Goal: Information Seeking & Learning: Learn about a topic

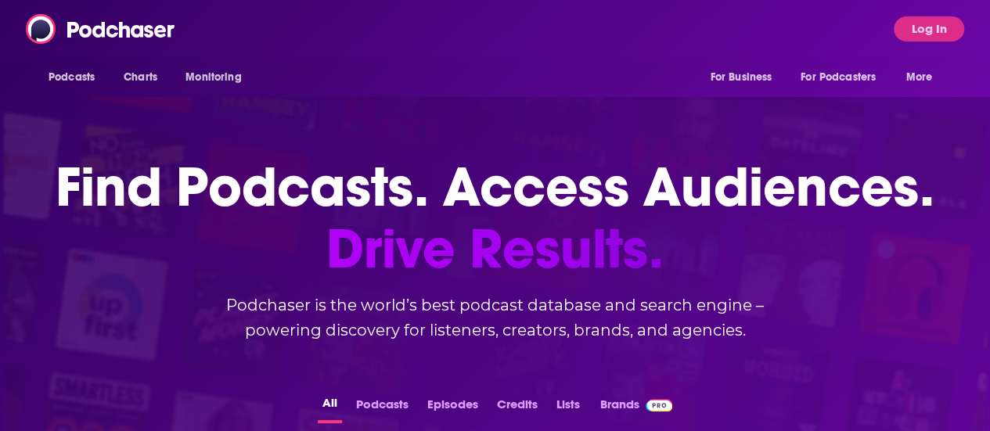
click at [924, 35] on button "Log In" at bounding box center [928, 28] width 70 height 25
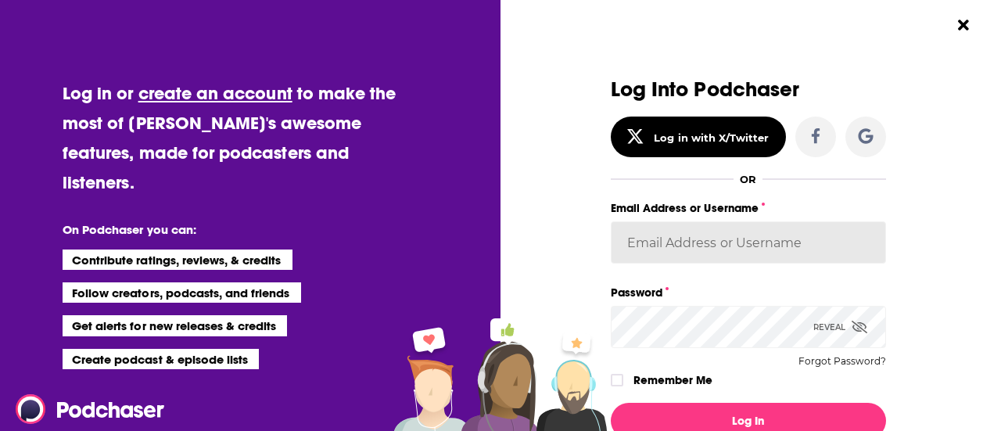
click at [663, 257] on input "Email Address or Username" at bounding box center [748, 242] width 275 height 42
type input "[EMAIL_ADDRESS][DOMAIN_NAME]"
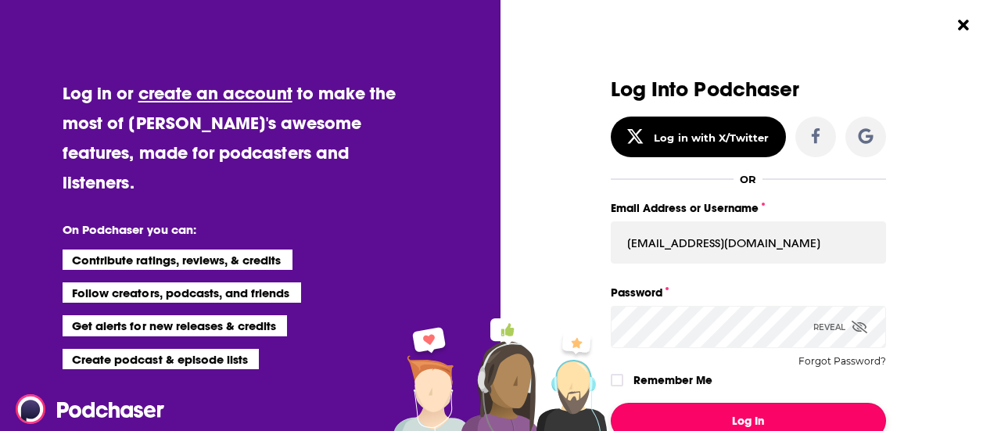
click at [728, 406] on button "Log In" at bounding box center [748, 421] width 275 height 36
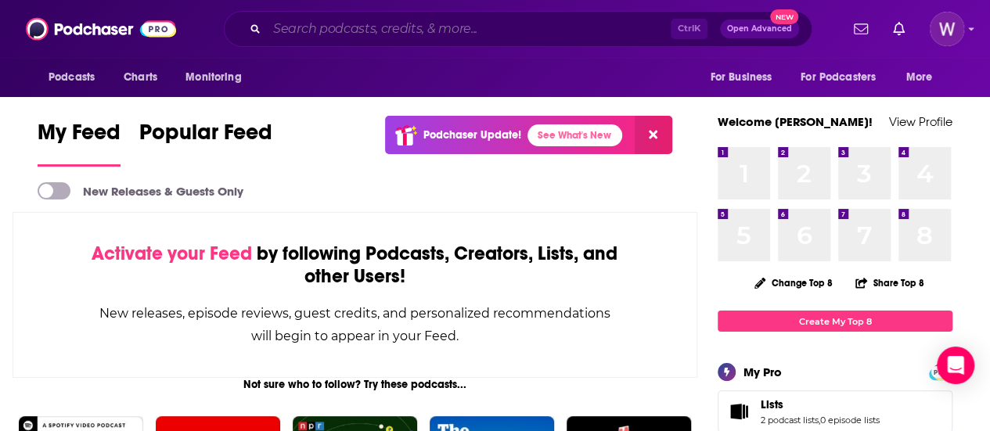
click at [361, 32] on input "Search podcasts, credits, & more..." at bounding box center [469, 28] width 404 height 25
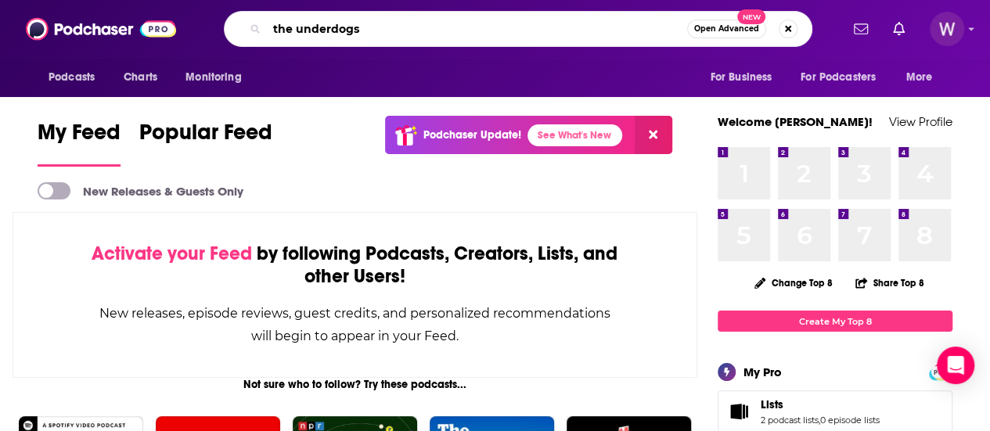
click at [361, 40] on input "the underdogs" at bounding box center [477, 28] width 420 height 25
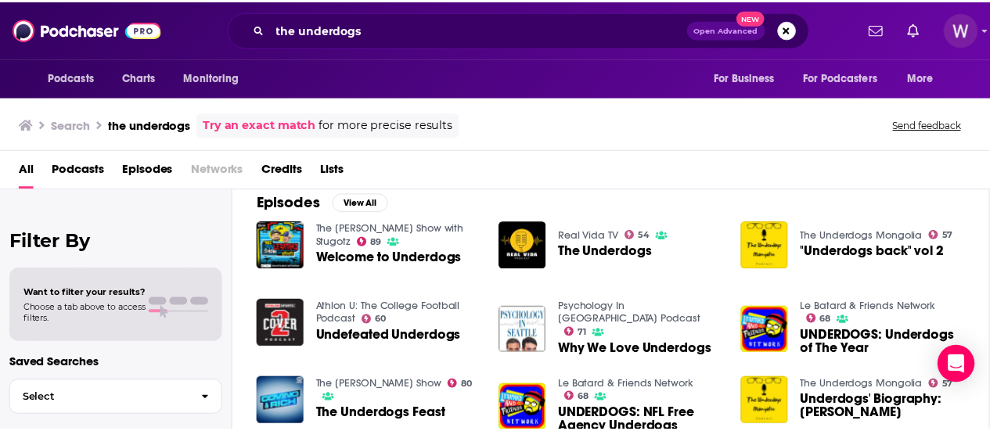
scroll to position [78, 0]
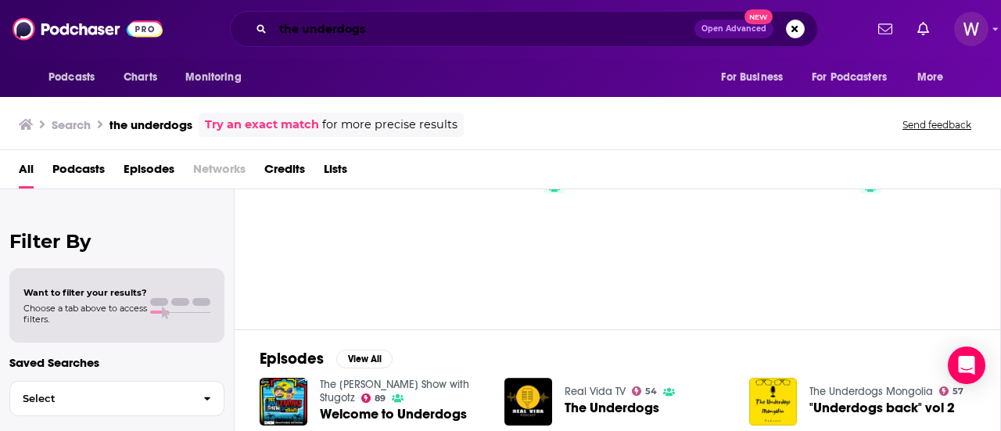
drag, startPoint x: 361, startPoint y: 35, endPoint x: 119, endPoint y: 31, distance: 241.8
click at [122, 31] on div "Podcasts Charts Monitoring the underdogs Open Advanced New For Business For Pod…" at bounding box center [500, 29] width 1001 height 58
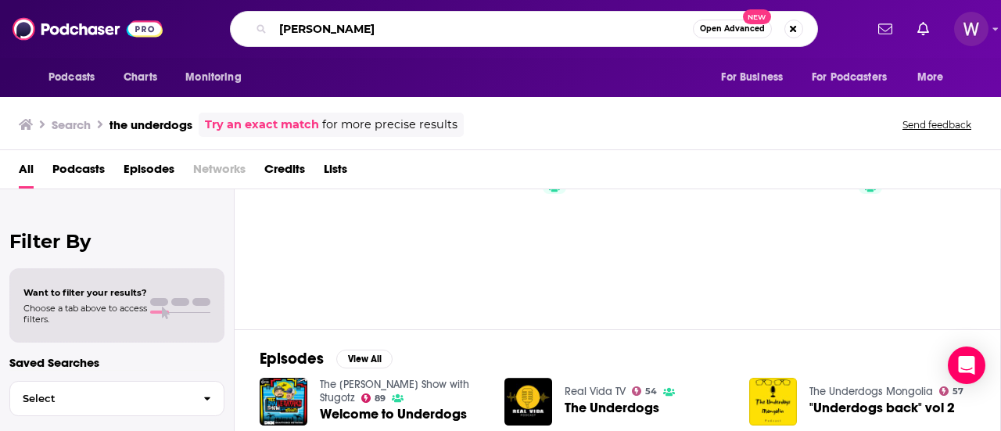
type input "[PERSON_NAME]"
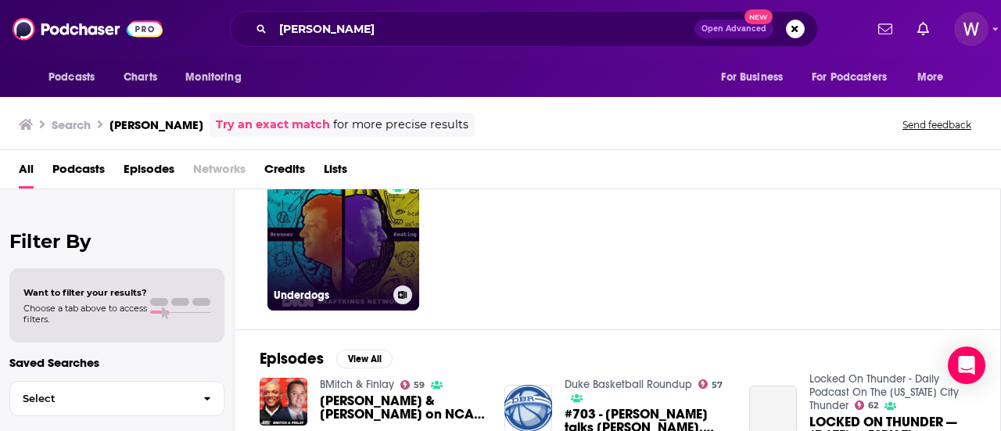
click at [400, 265] on div "41" at bounding box center [399, 225] width 27 height 120
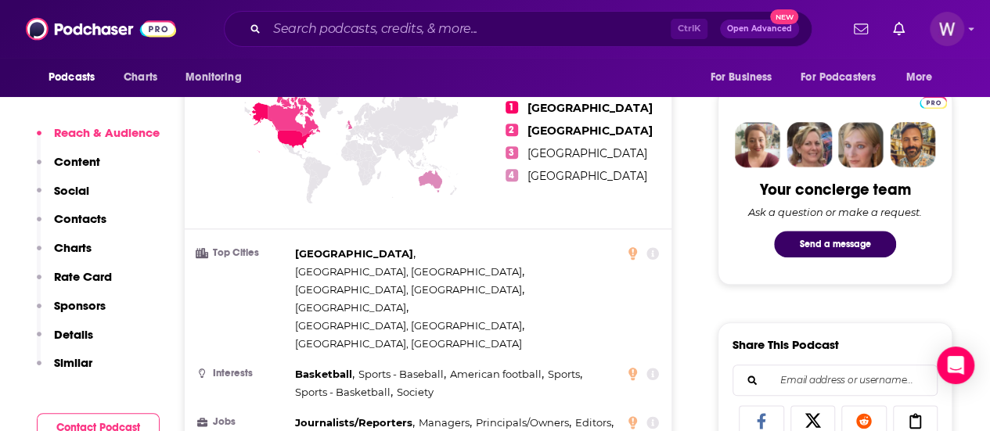
scroll to position [704, 0]
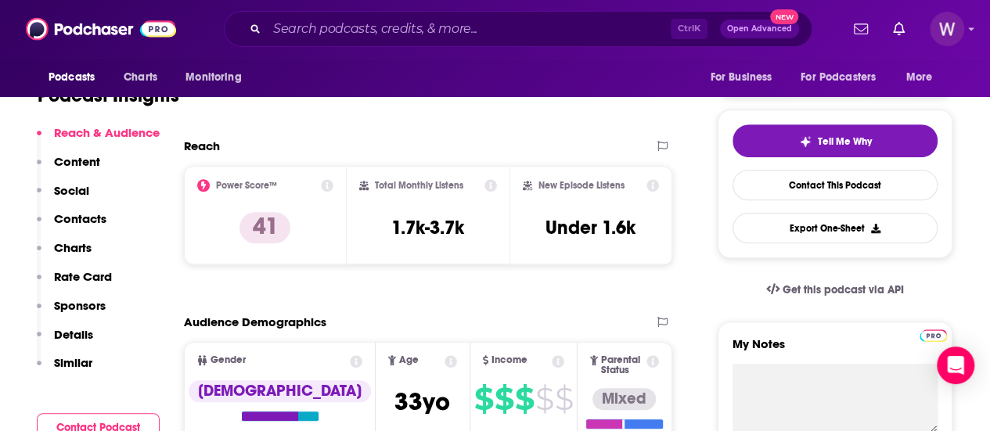
click at [69, 278] on p "Rate Card" at bounding box center [83, 276] width 58 height 15
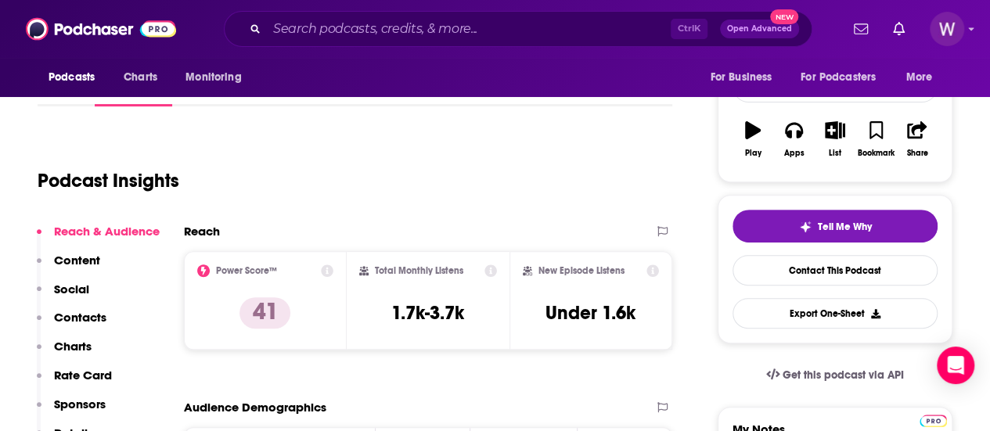
scroll to position [204, 0]
